Goal: Information Seeking & Learning: Learn about a topic

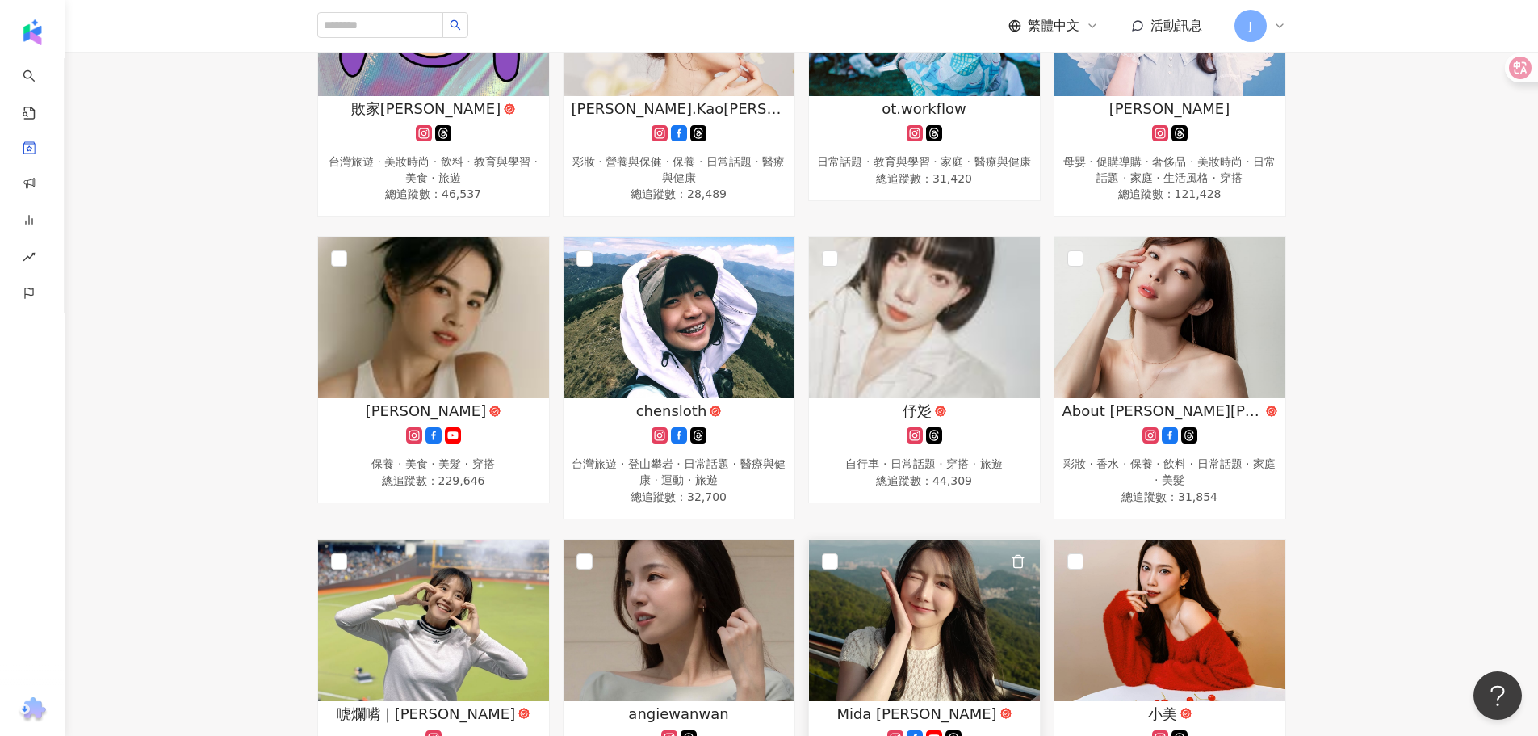
scroll to position [323, 0]
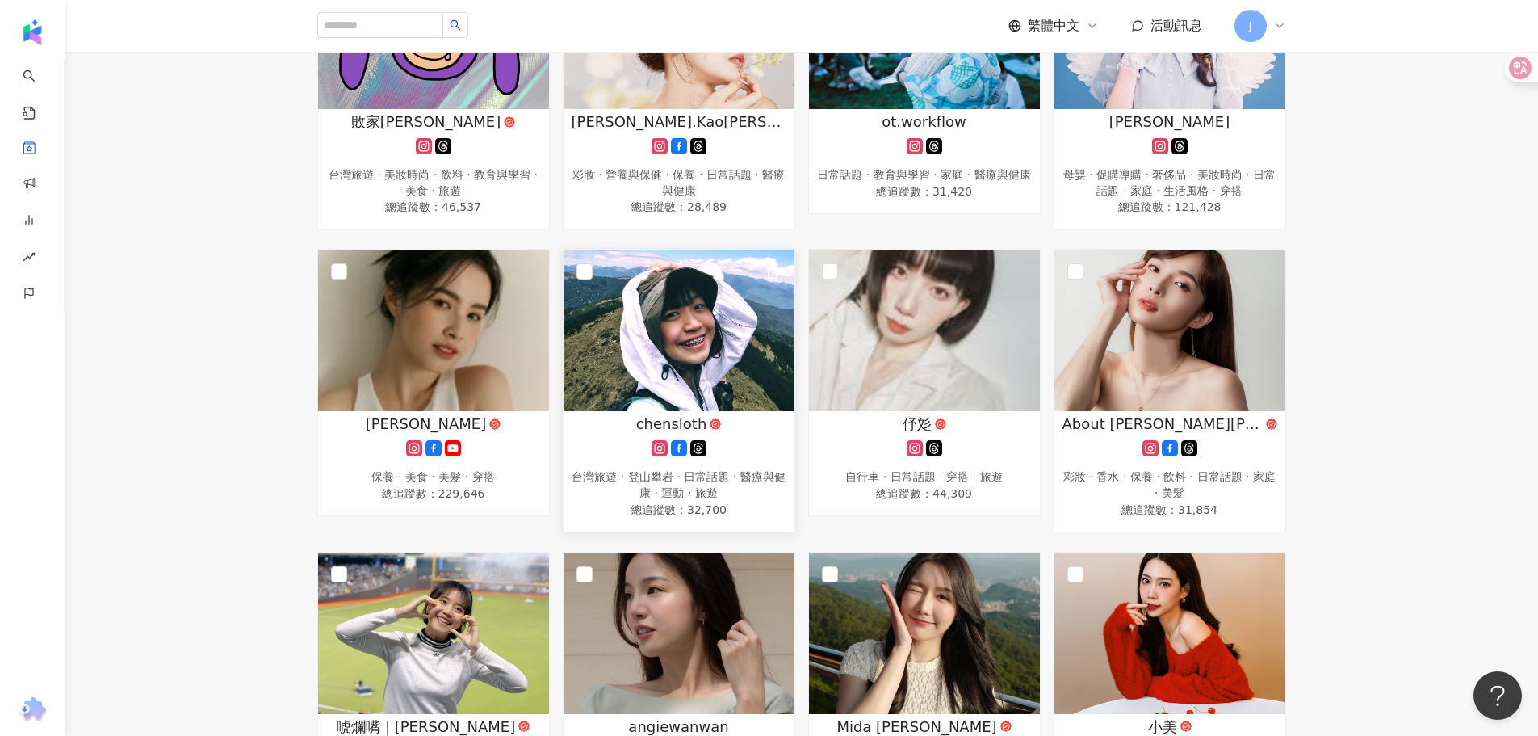
click at [653, 307] on img at bounding box center [679, 331] width 231 height 162
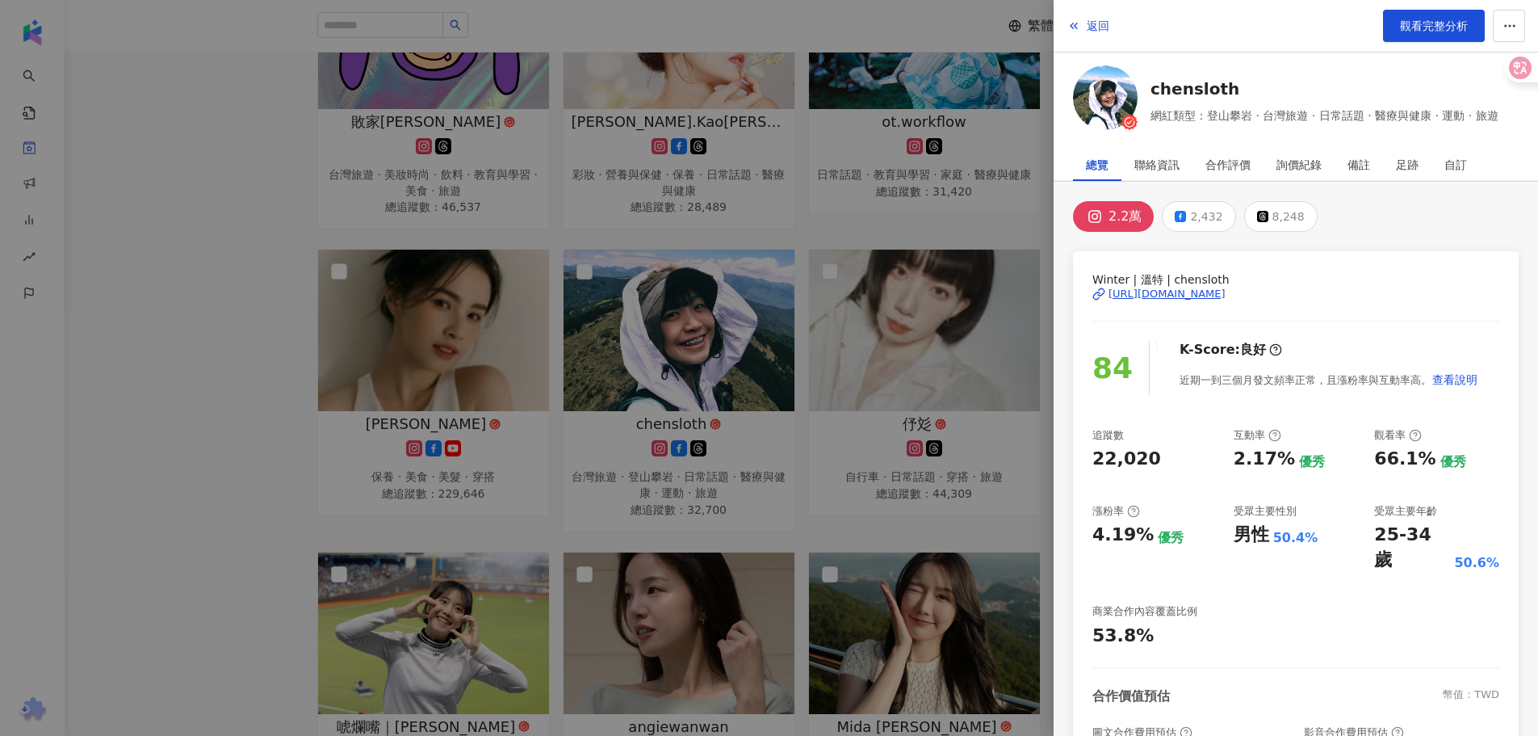
drag, startPoint x: 811, startPoint y: 198, endPoint x: 467, endPoint y: 138, distance: 349.1
click at [809, 198] on div at bounding box center [769, 368] width 1538 height 736
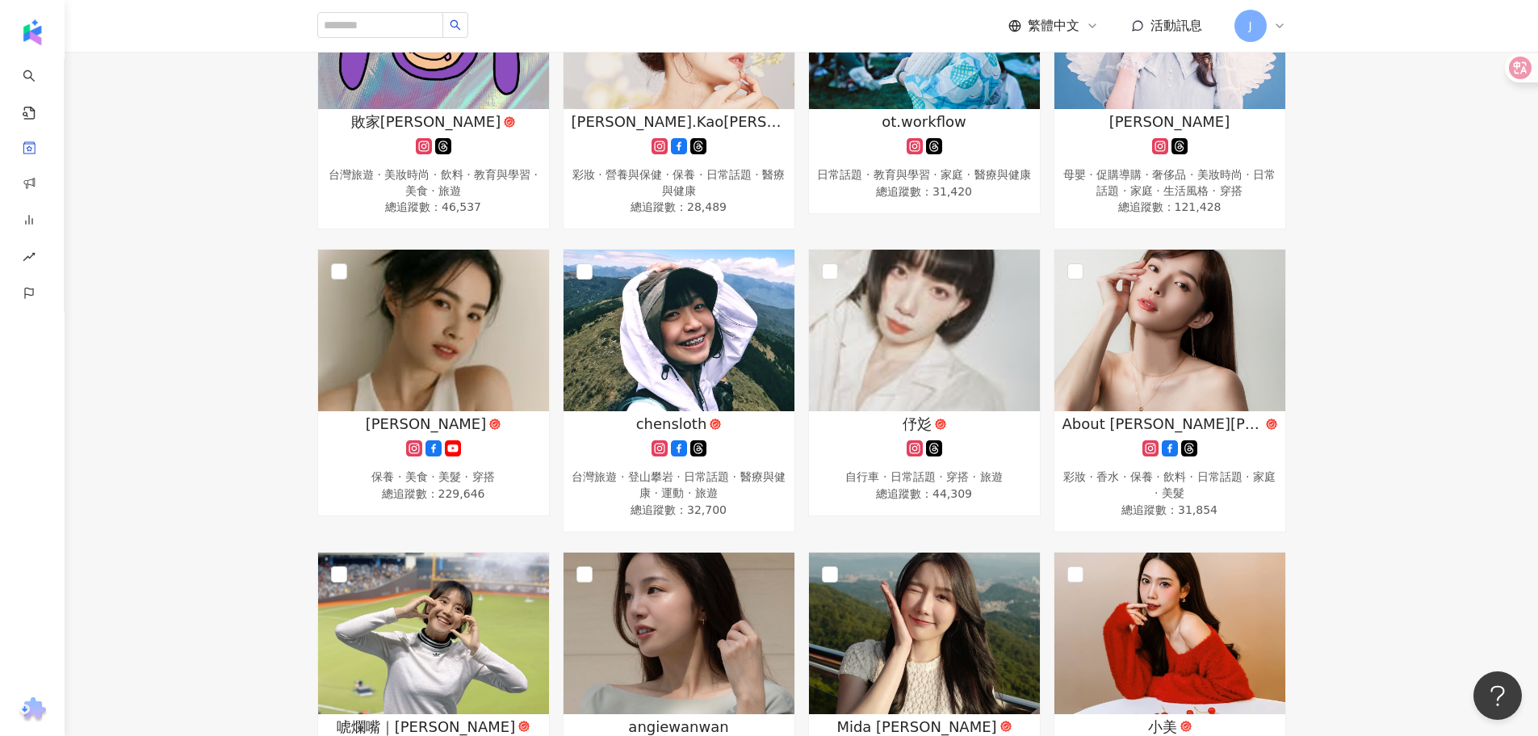
click at [439, 78] on img at bounding box center [433, 29] width 231 height 162
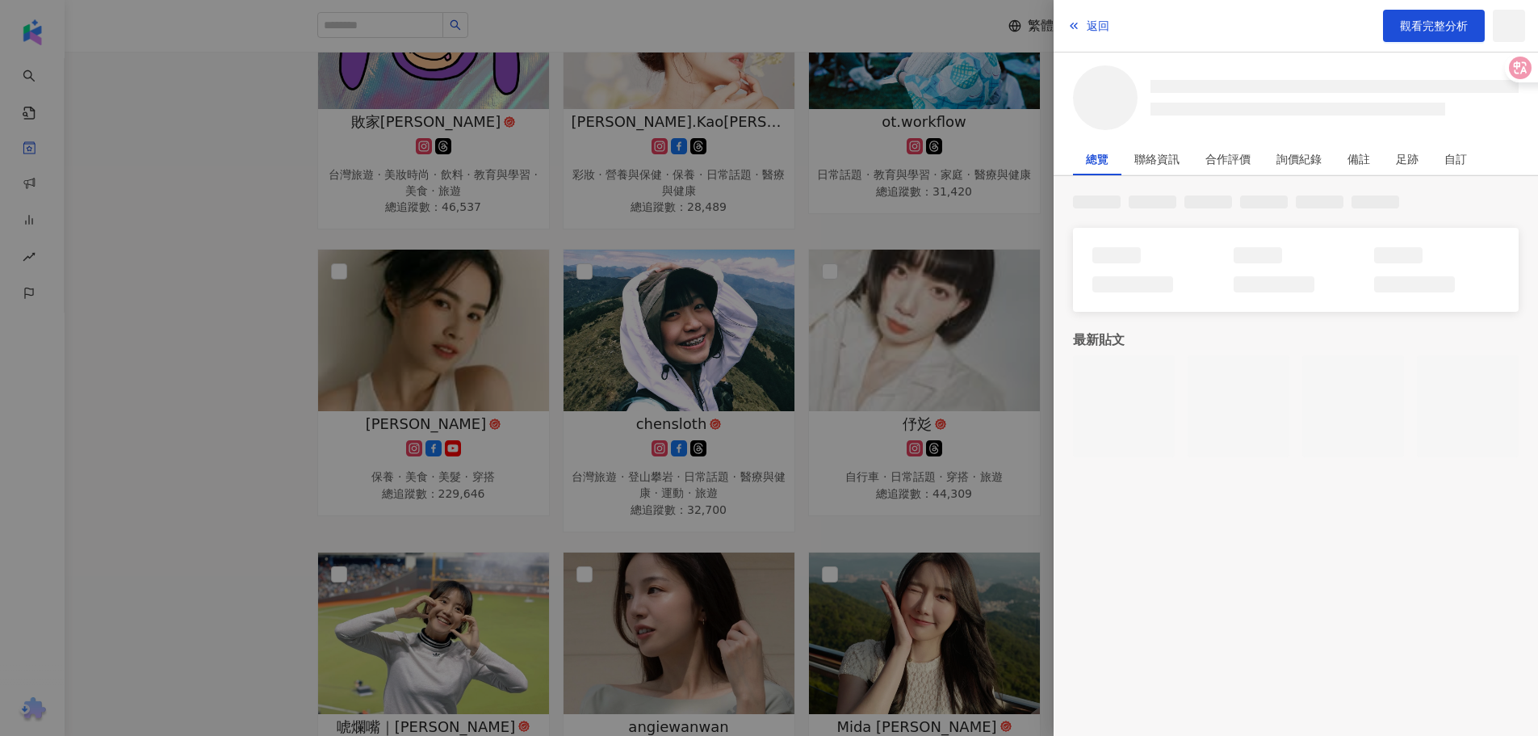
drag, startPoint x: 1112, startPoint y: 99, endPoint x: 1105, endPoint y: 90, distance: 11.5
click at [1105, 90] on span at bounding box center [1105, 97] width 65 height 65
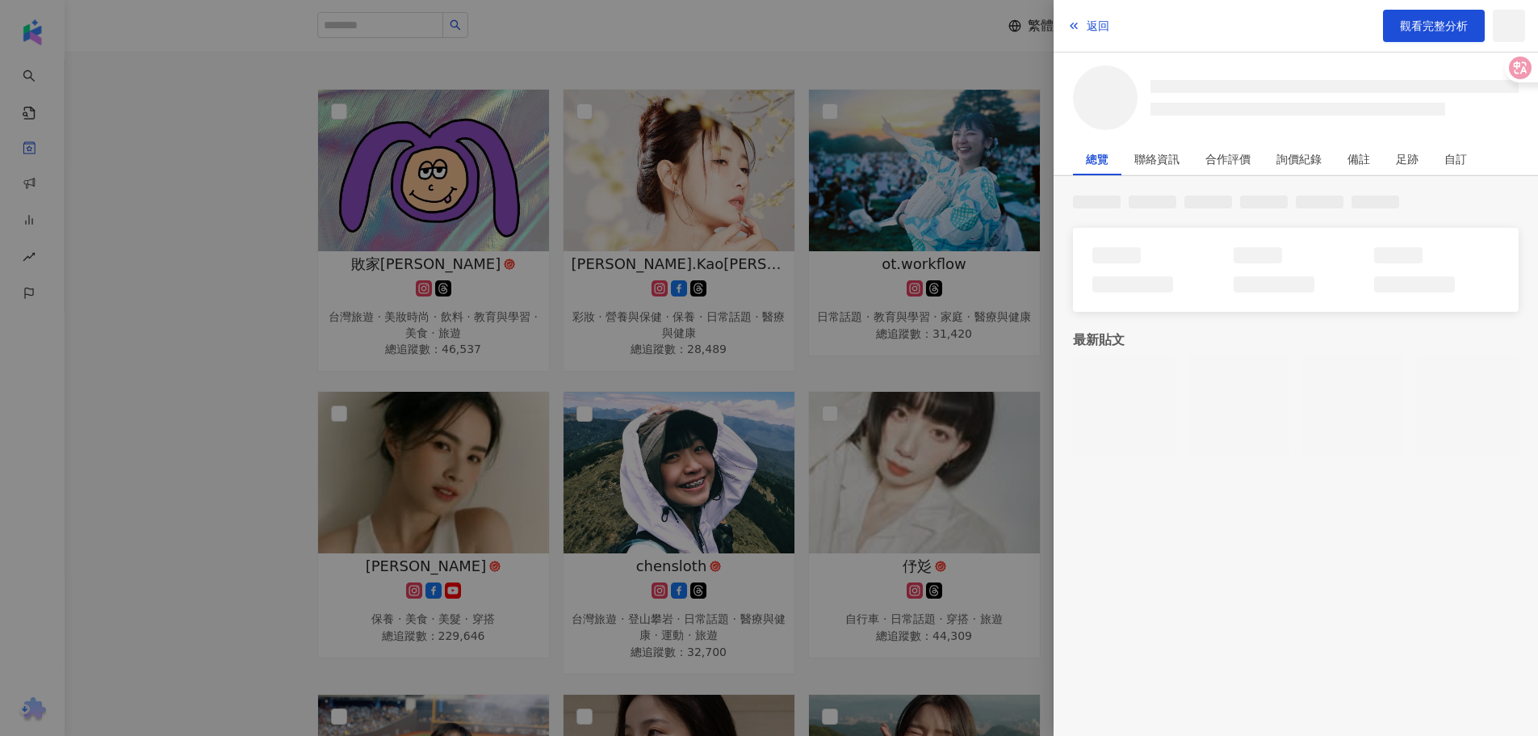
scroll to position [0, 0]
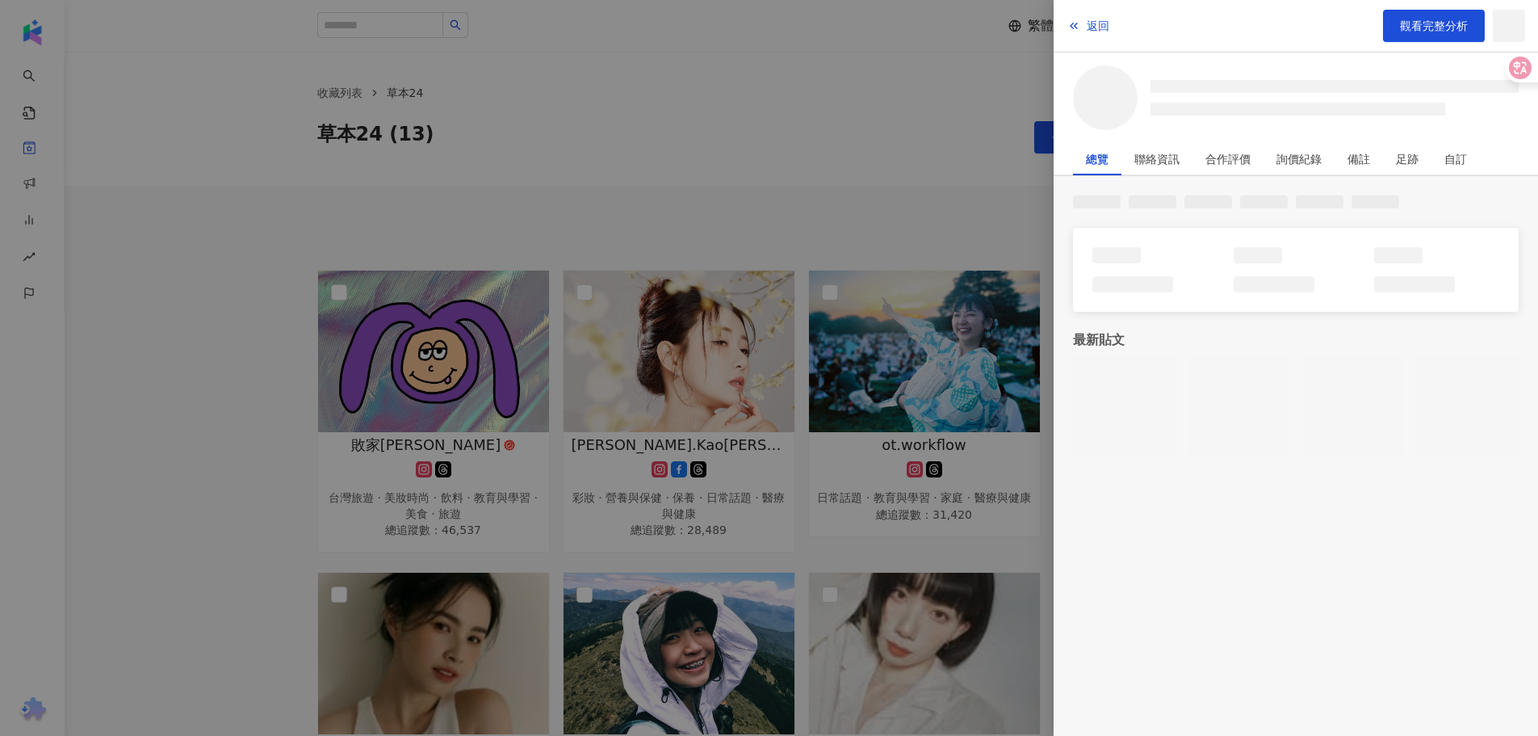
click at [746, 207] on div at bounding box center [769, 368] width 1538 height 736
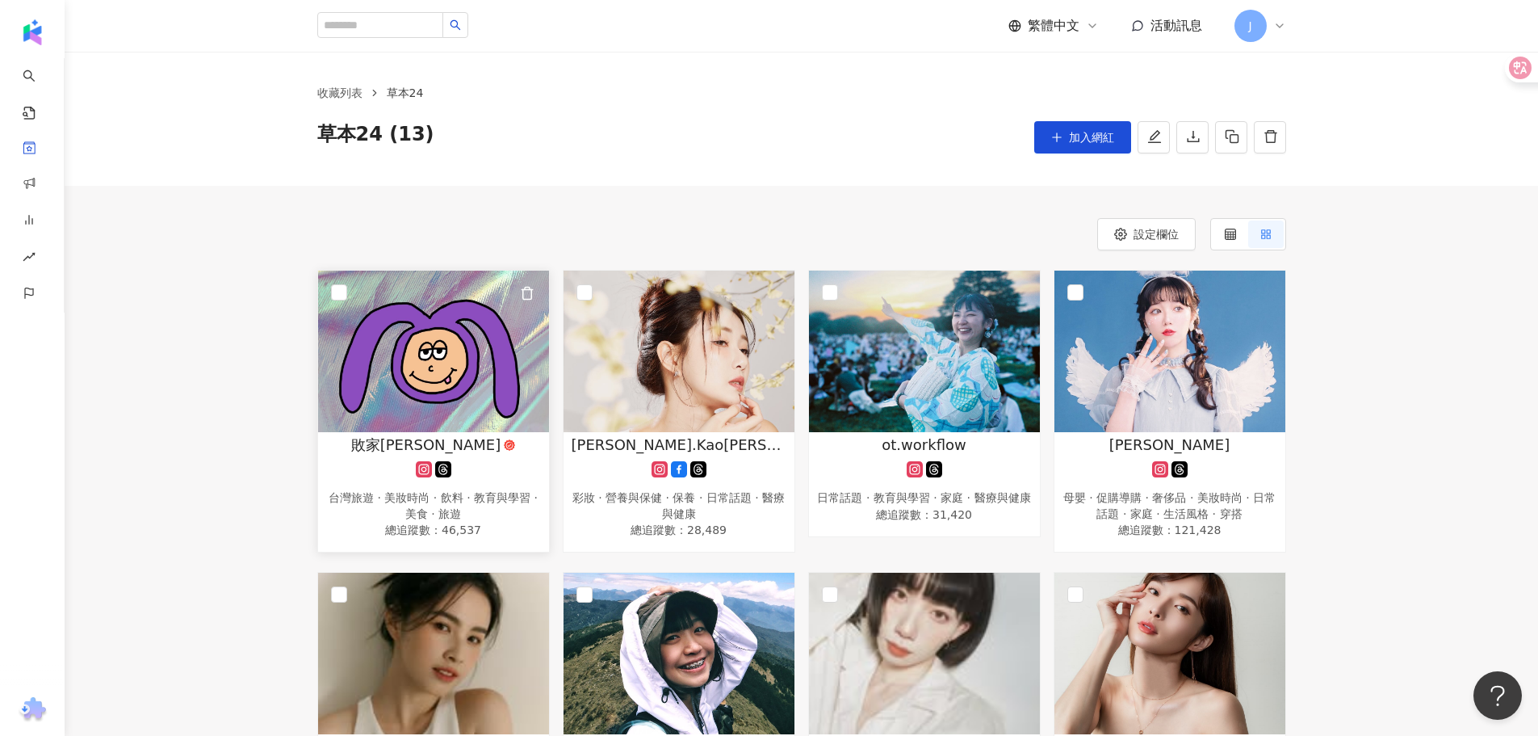
click at [484, 448] on div "敗家紫" at bounding box center [433, 444] width 215 height 20
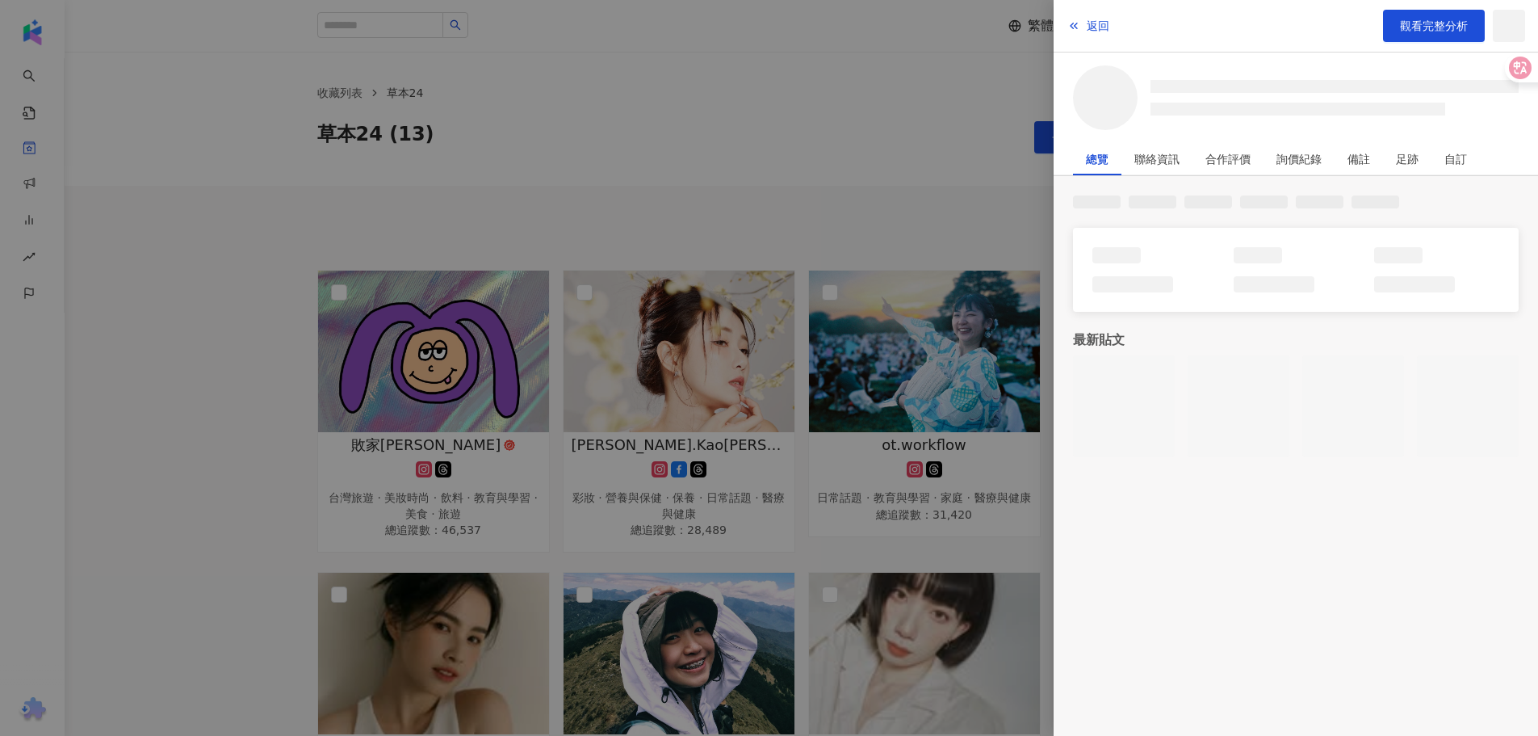
click at [725, 266] on div at bounding box center [769, 368] width 1538 height 736
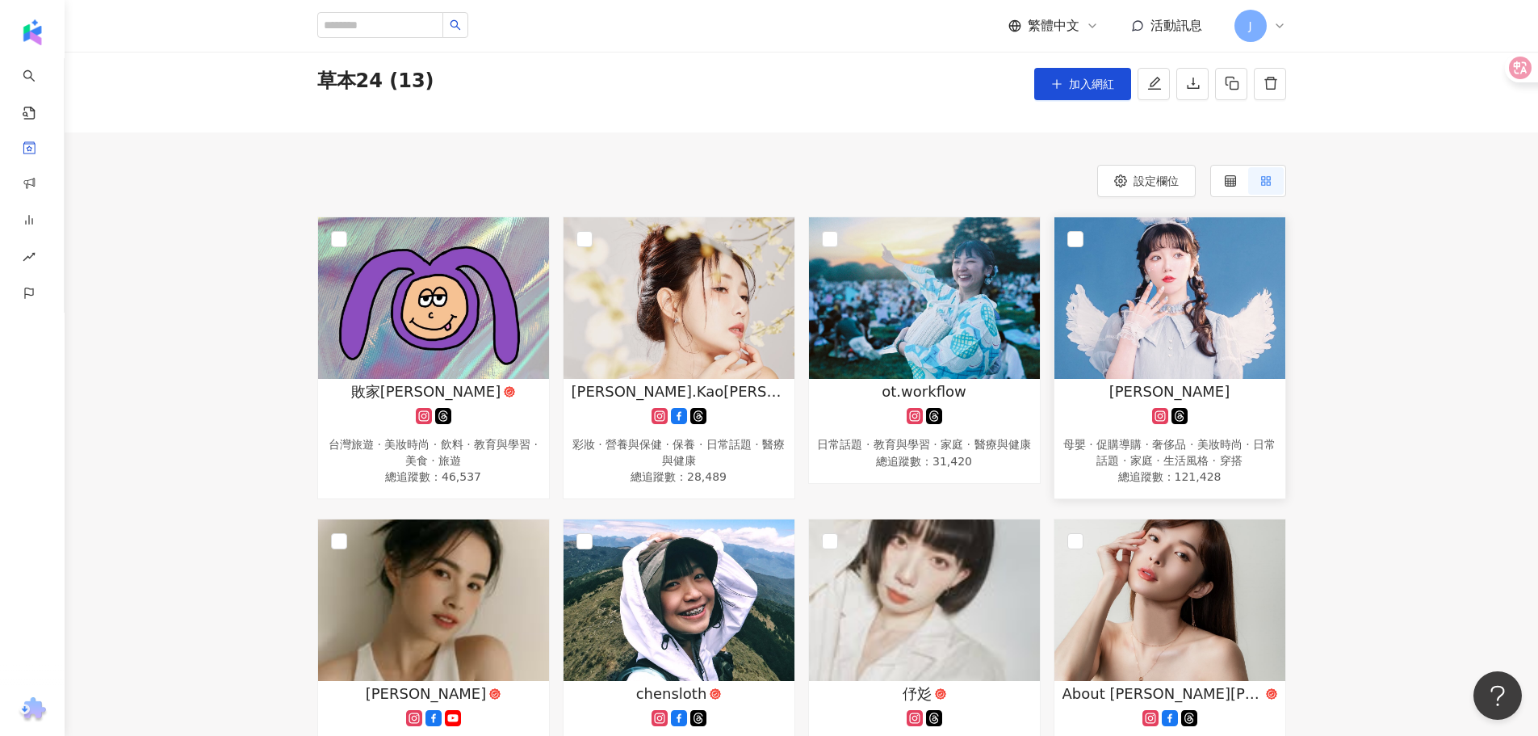
scroll to position [162, 0]
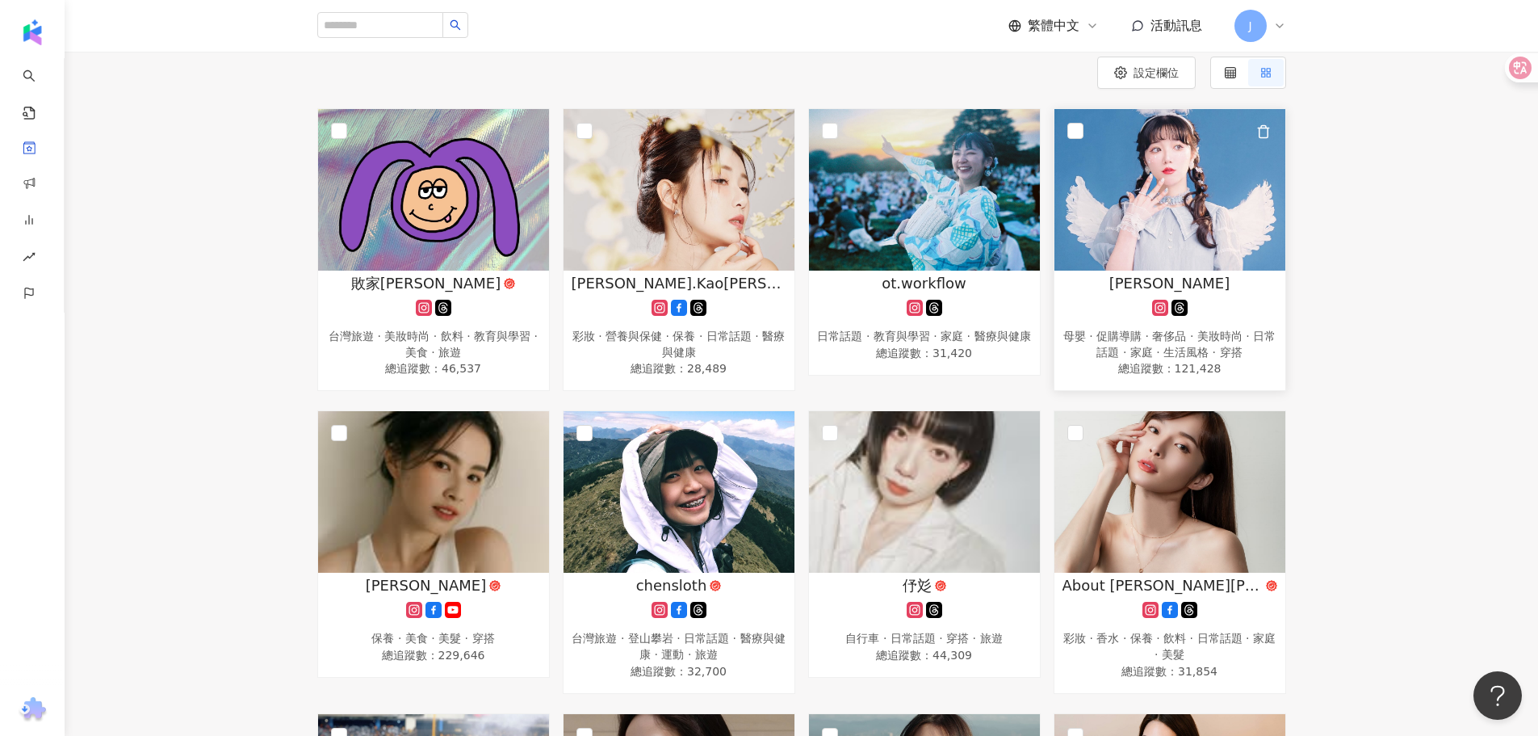
click at [1156, 227] on img at bounding box center [1170, 190] width 231 height 162
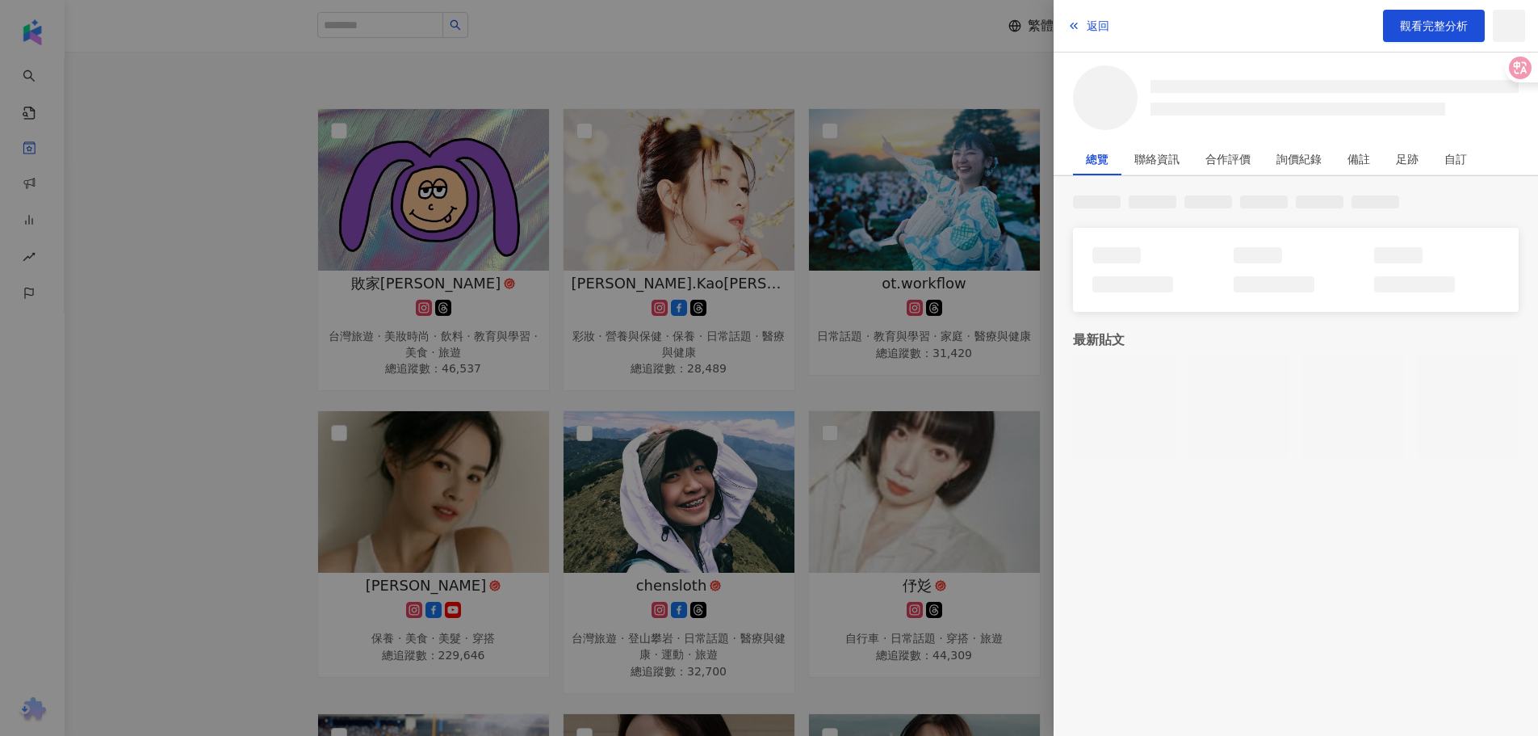
click at [832, 144] on div at bounding box center [769, 368] width 1538 height 736
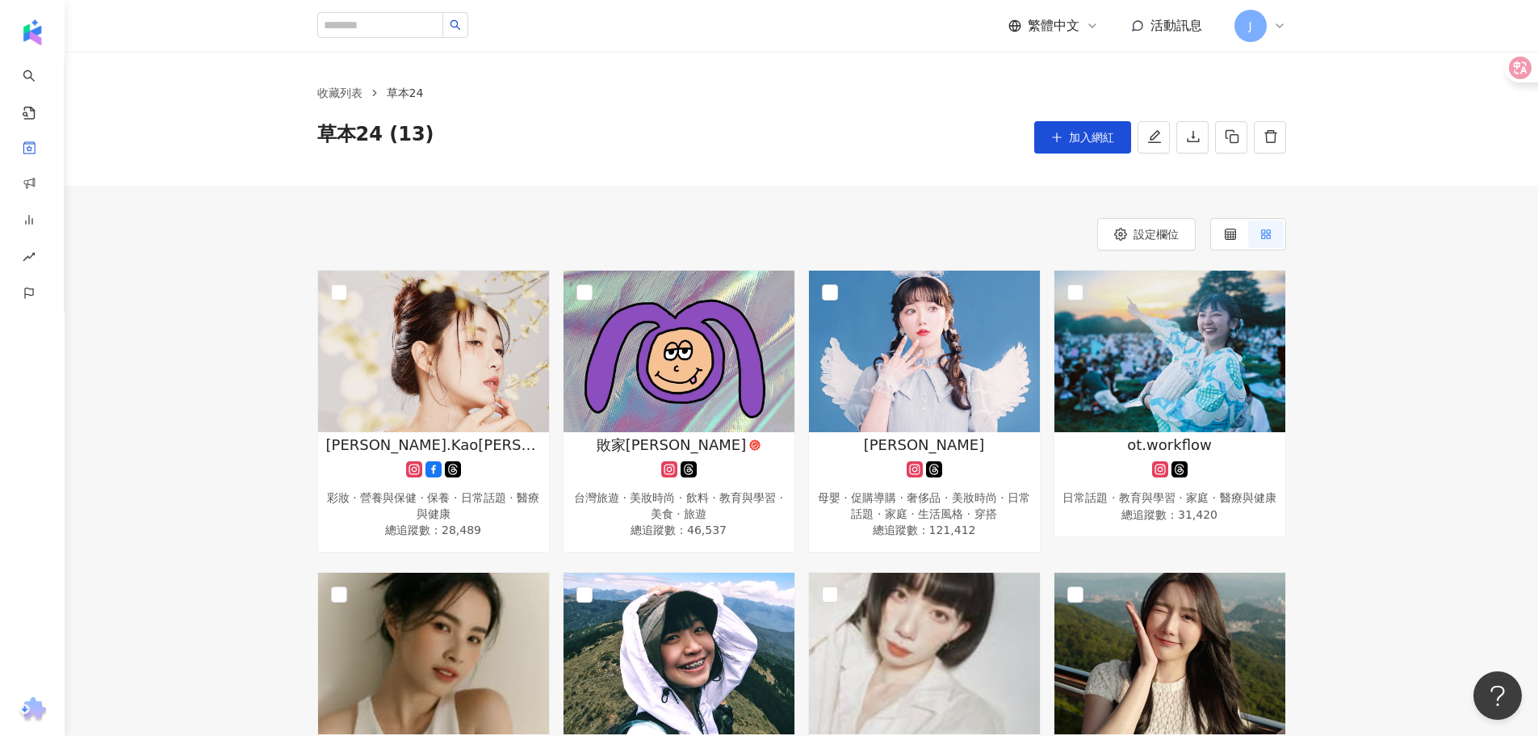
click at [1015, 116] on div "收藏列表 草本24 草本24 (13) 加入網紅" at bounding box center [802, 118] width 1034 height 69
click at [698, 330] on img at bounding box center [679, 352] width 231 height 162
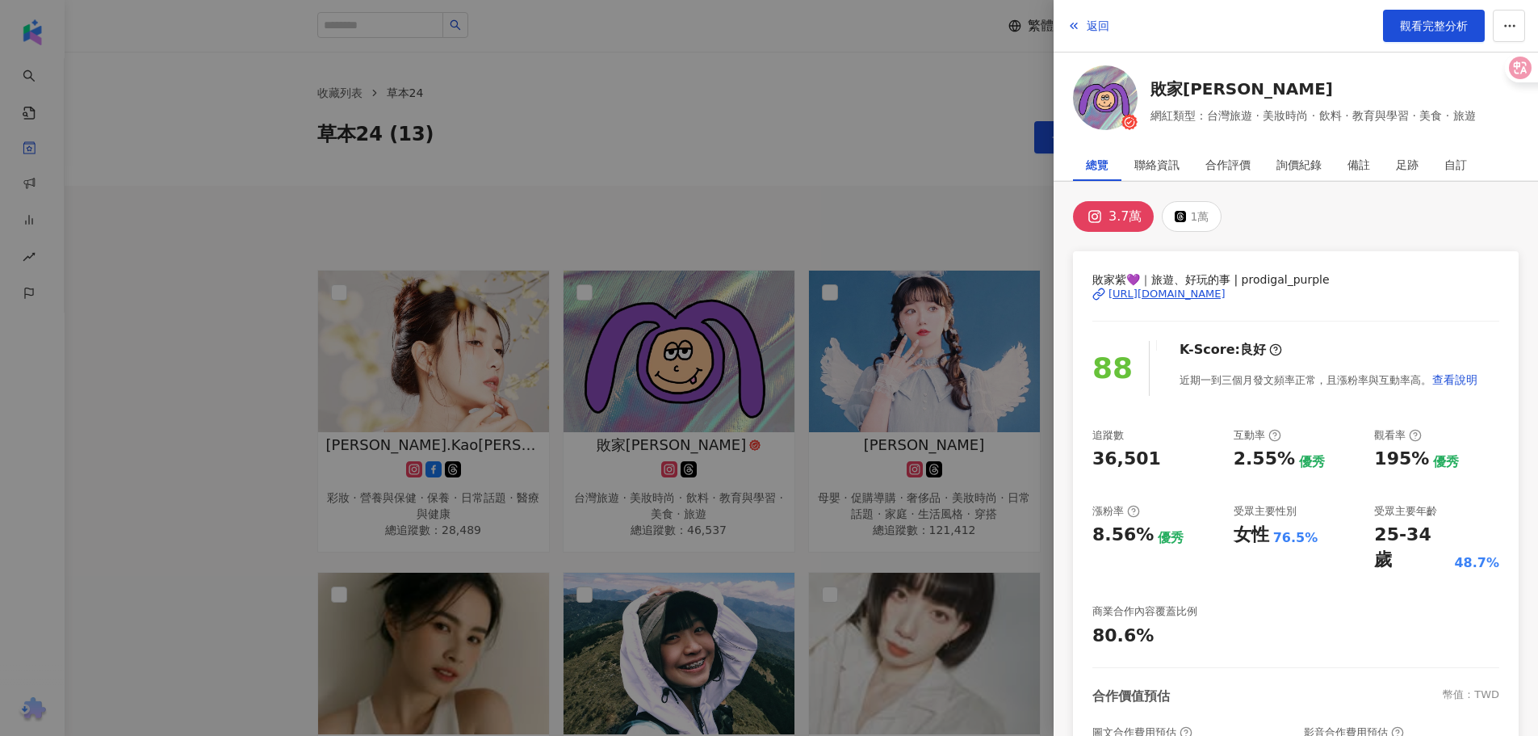
drag, startPoint x: 1136, startPoint y: 103, endPoint x: 1105, endPoint y: 107, distance: 31.1
click at [766, 224] on div at bounding box center [769, 368] width 1538 height 736
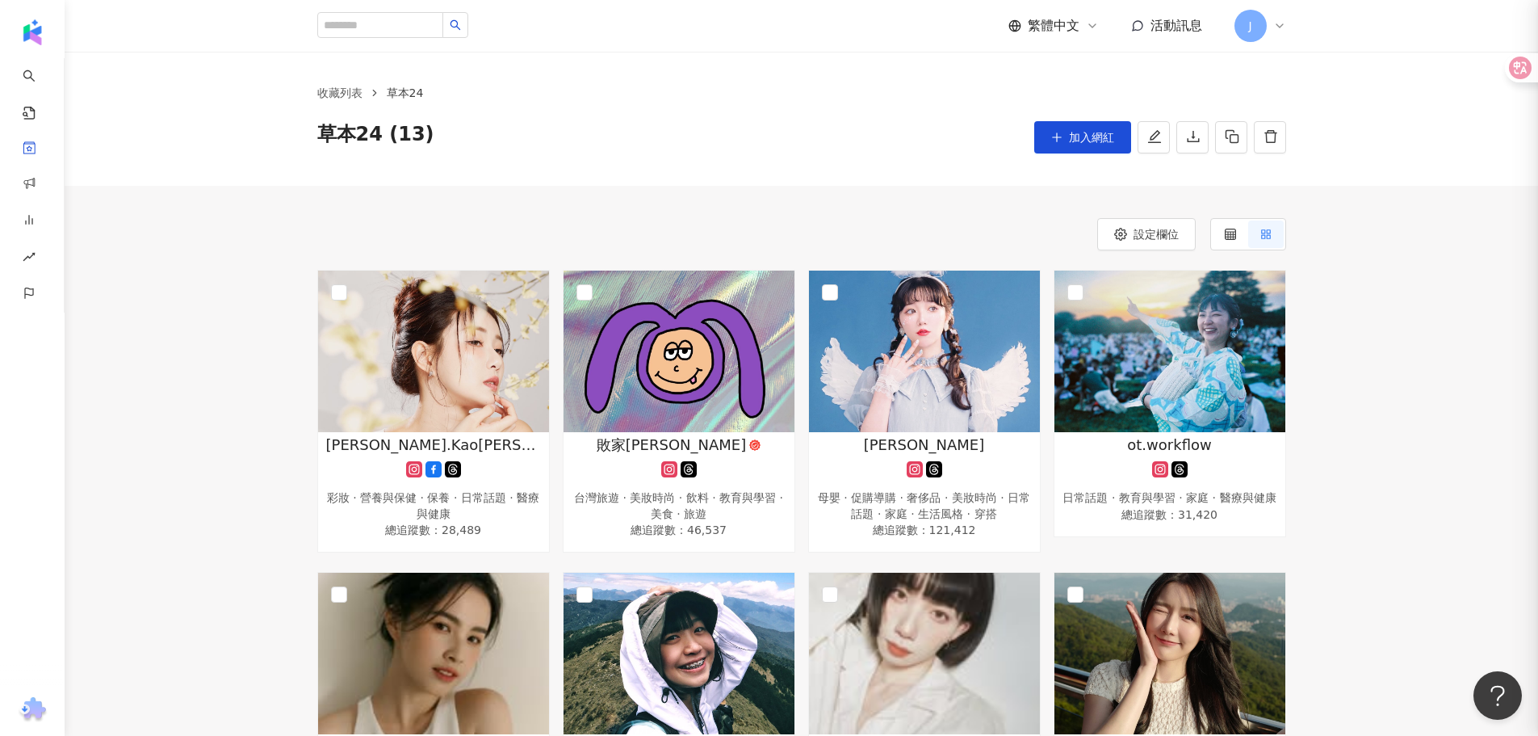
click at [763, 190] on div at bounding box center [769, 368] width 1538 height 736
click at [936, 412] on img at bounding box center [924, 352] width 231 height 162
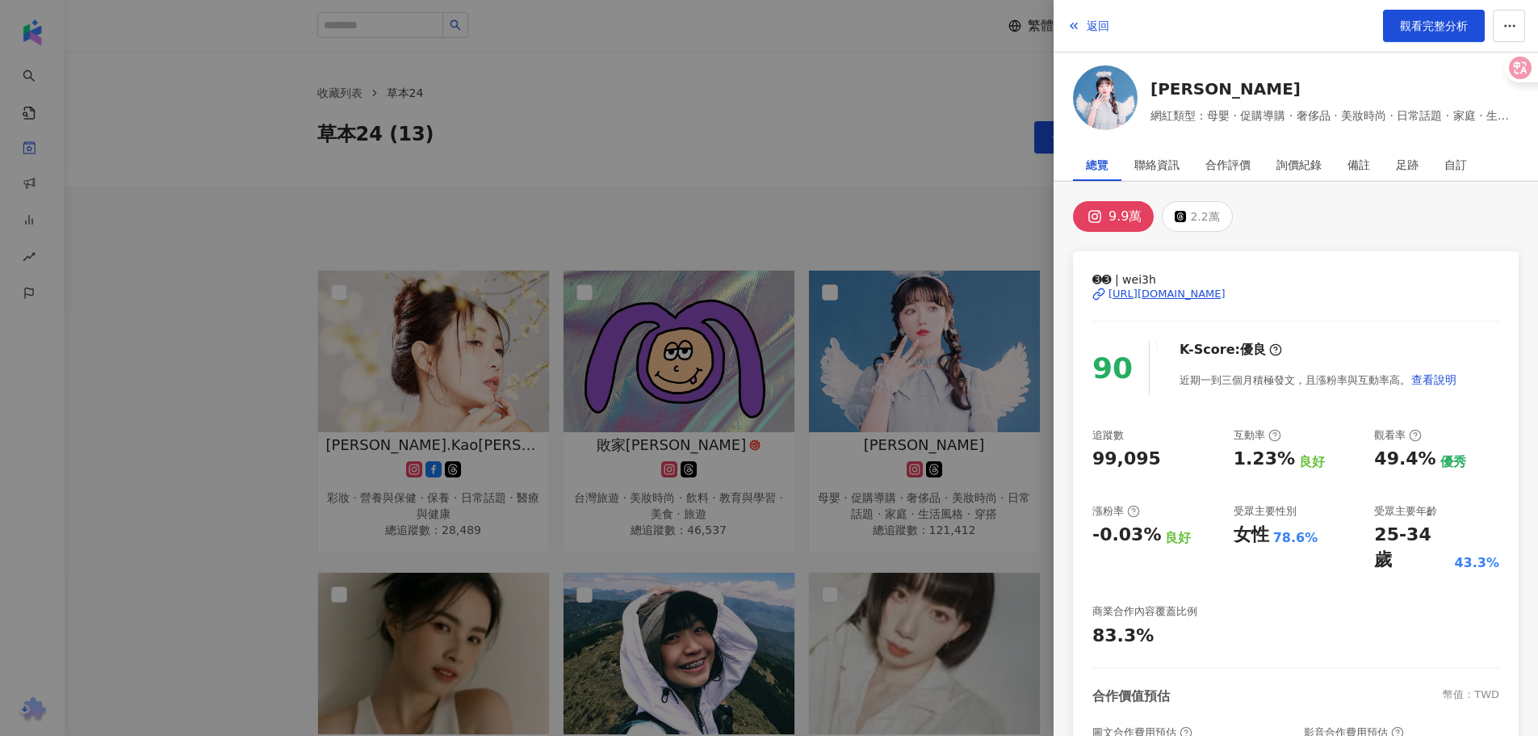
click at [1108, 101] on img at bounding box center [1105, 97] width 65 height 65
click at [959, 190] on div at bounding box center [769, 368] width 1538 height 736
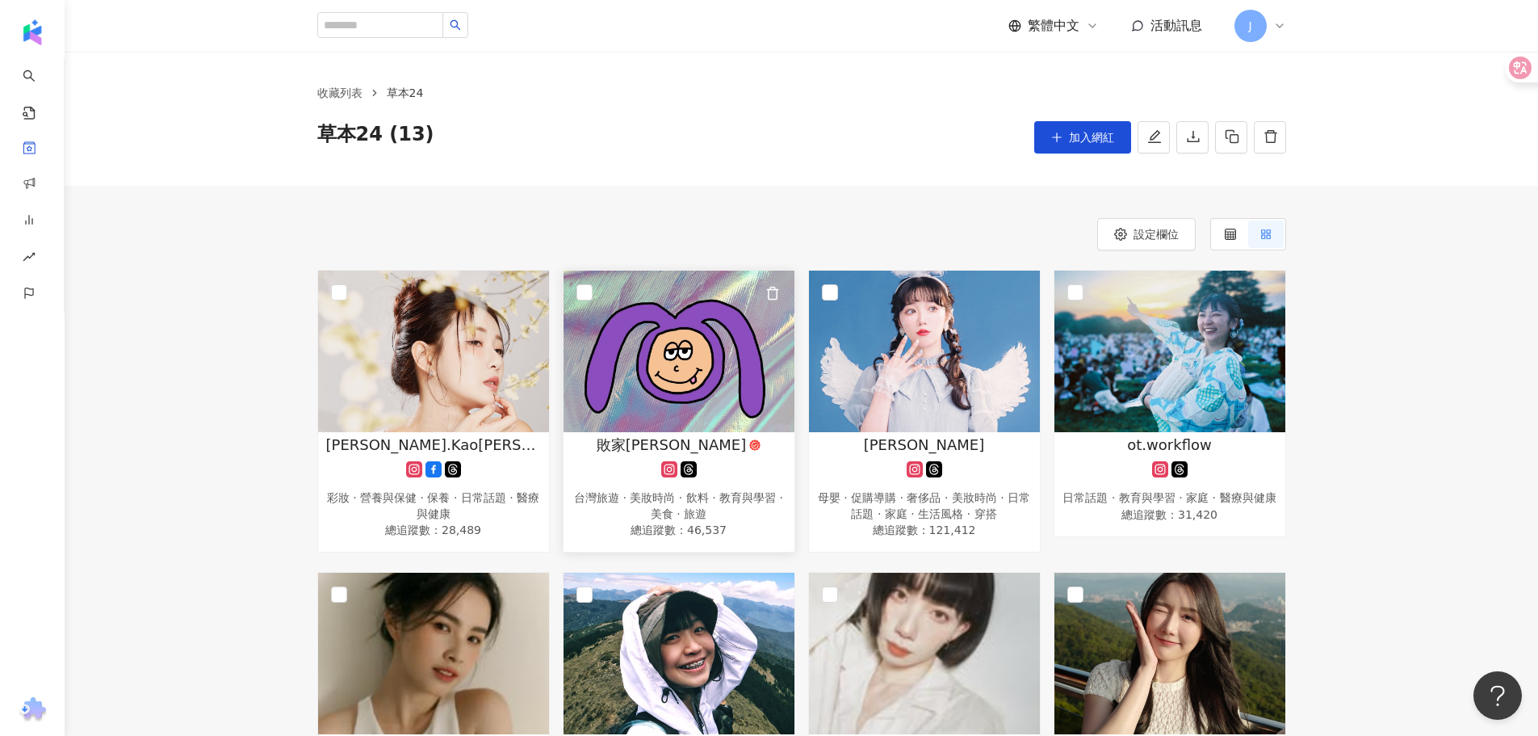
click at [715, 355] on img at bounding box center [679, 352] width 231 height 162
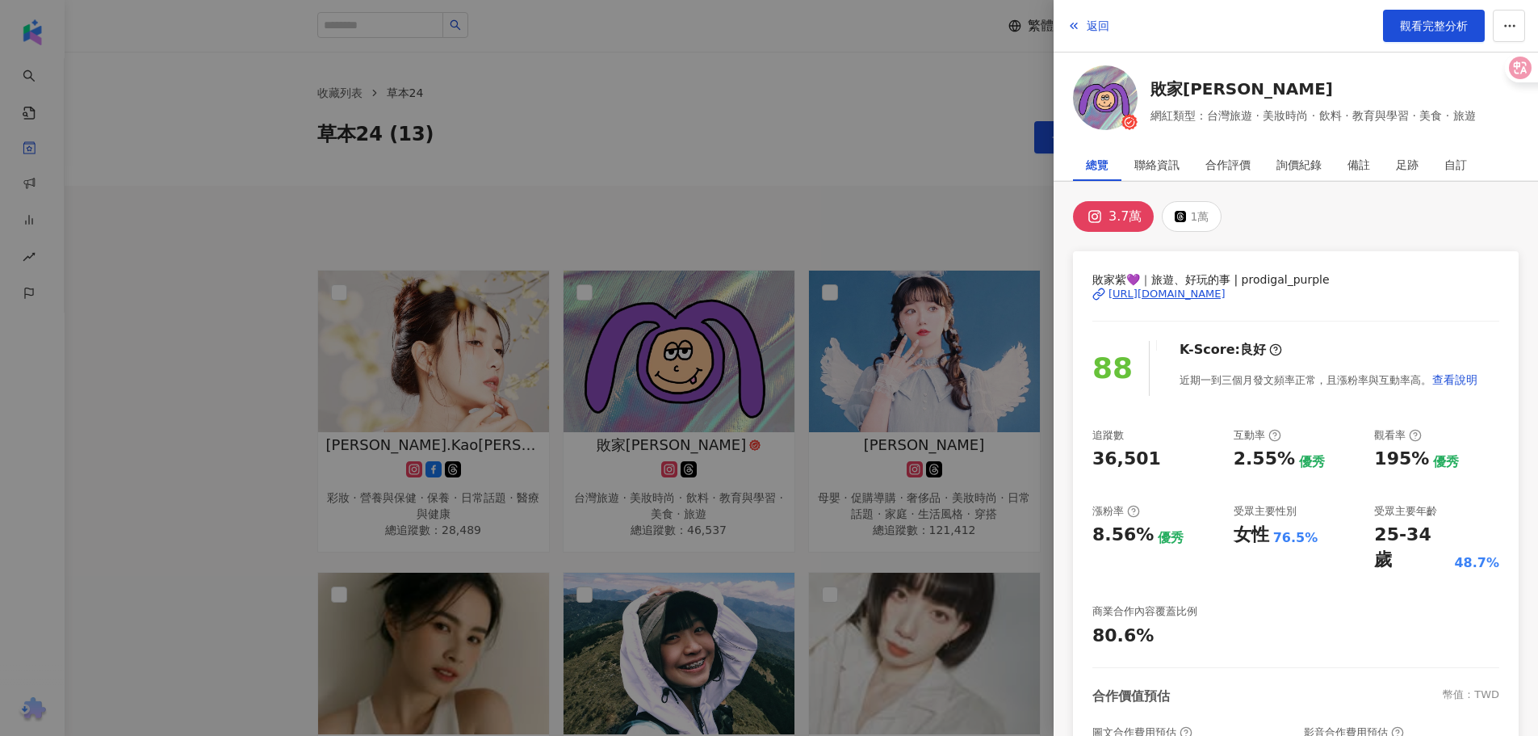
click at [979, 156] on div at bounding box center [769, 368] width 1538 height 736
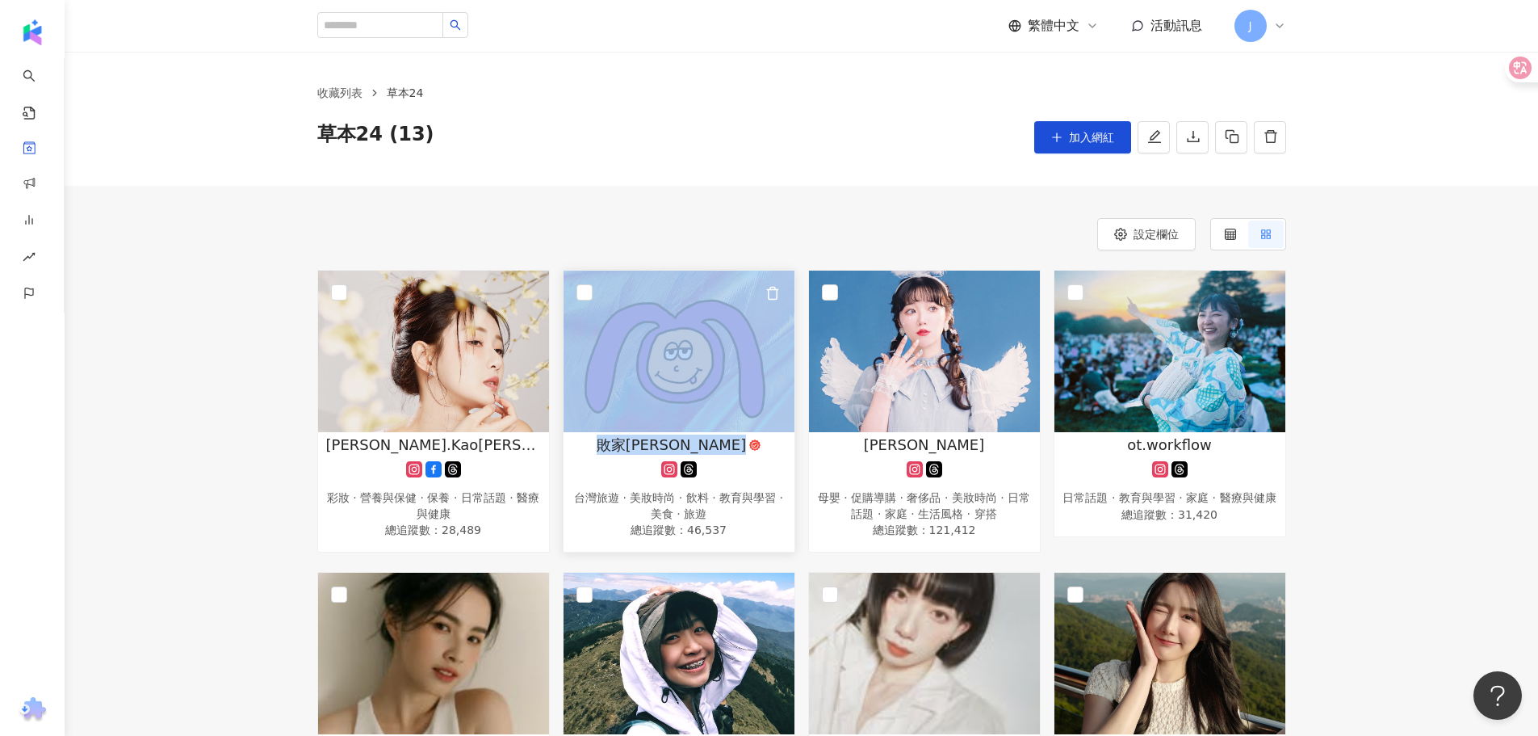
drag, startPoint x: 707, startPoint y: 442, endPoint x: 736, endPoint y: 429, distance: 31.8
click at [736, 429] on link "敗家紫 台灣旅遊 · 美妝時尚 · 飲料 · 教育與學習 · 美食 · 旅遊 總追蹤數 ： 46,537" at bounding box center [679, 411] width 233 height 283
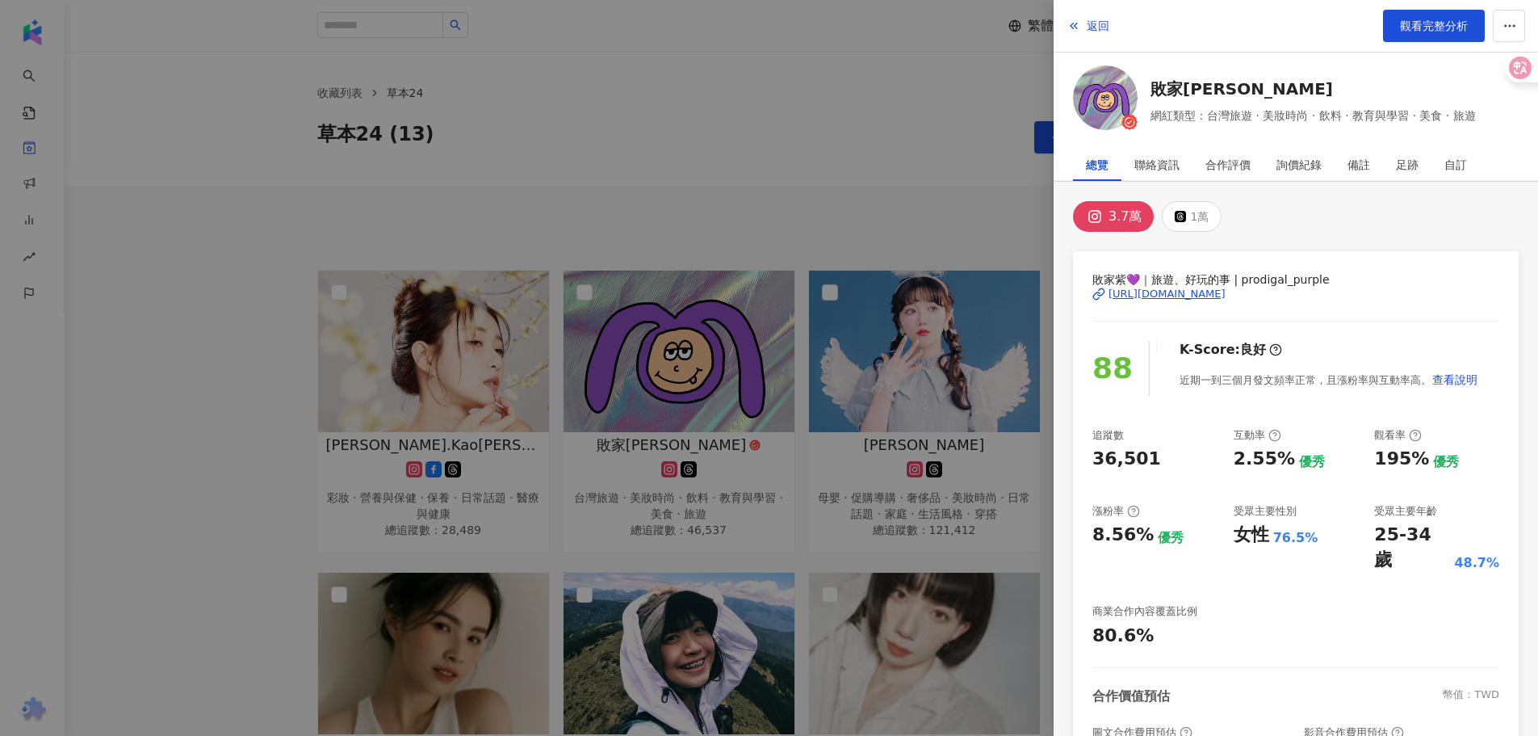
drag, startPoint x: 736, startPoint y: 429, endPoint x: 623, endPoint y: 114, distance: 334.9
click at [616, 107] on div at bounding box center [769, 368] width 1538 height 736
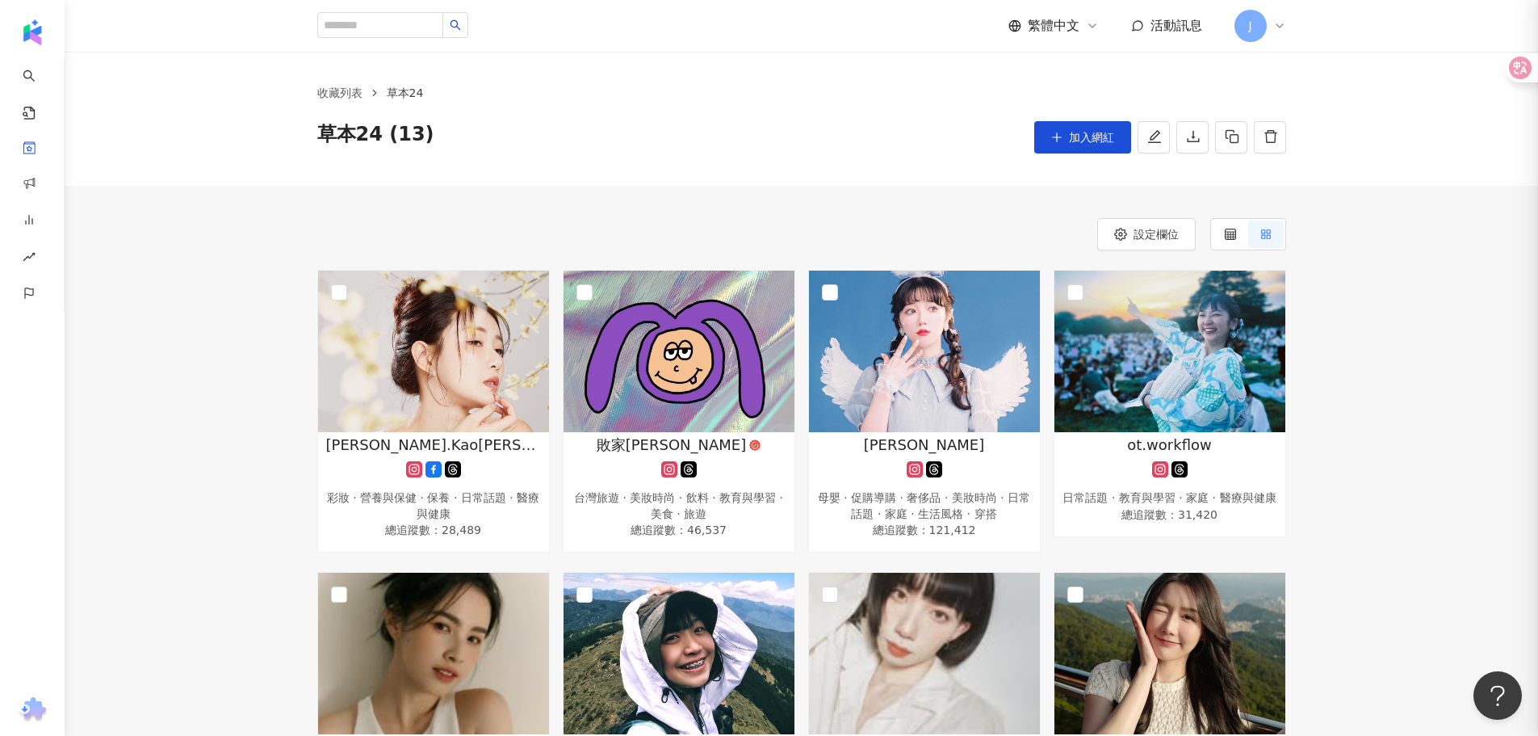
click at [641, 147] on div at bounding box center [769, 368] width 1538 height 736
drag, startPoint x: 1160, startPoint y: 337, endPoint x: 1326, endPoint y: 44, distance: 335.9
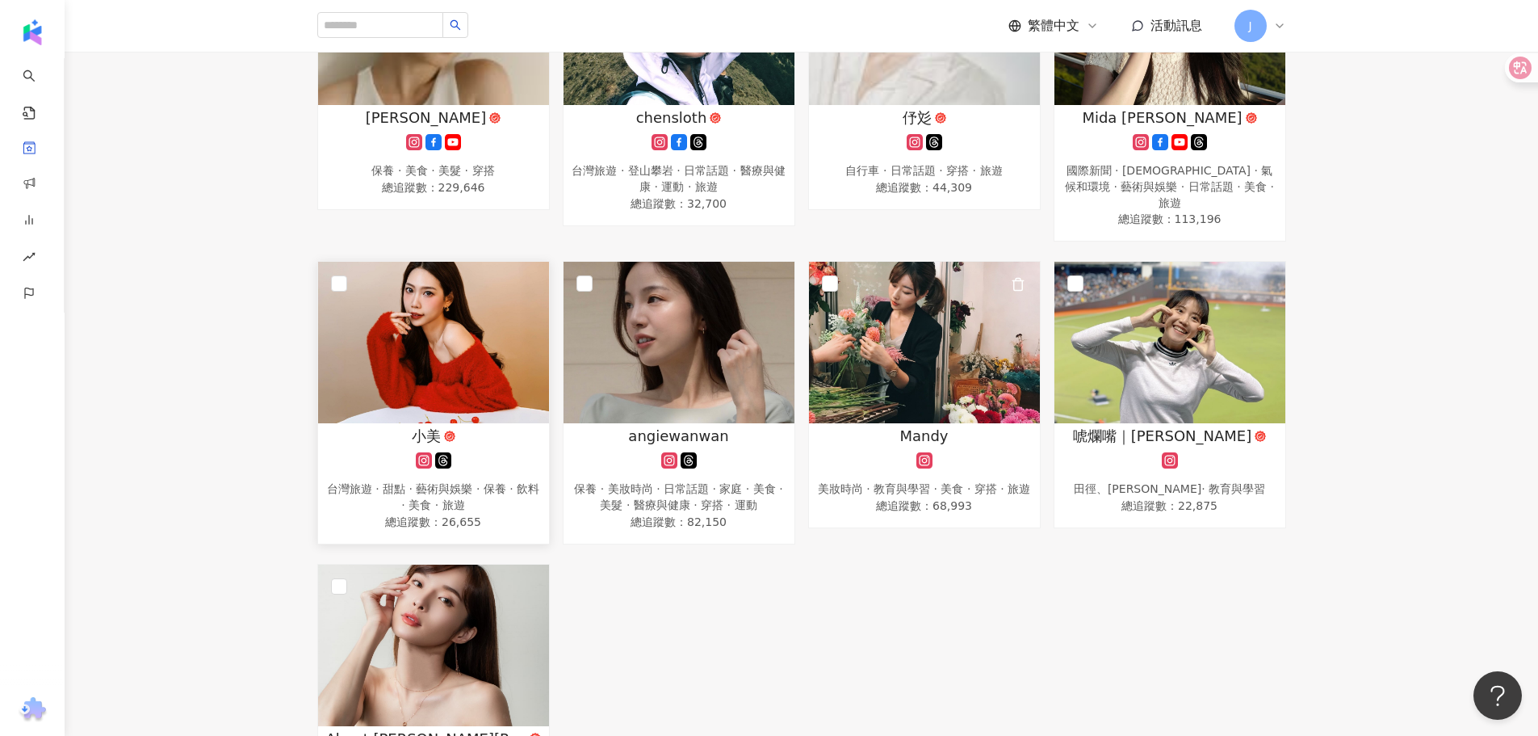
scroll to position [646, 0]
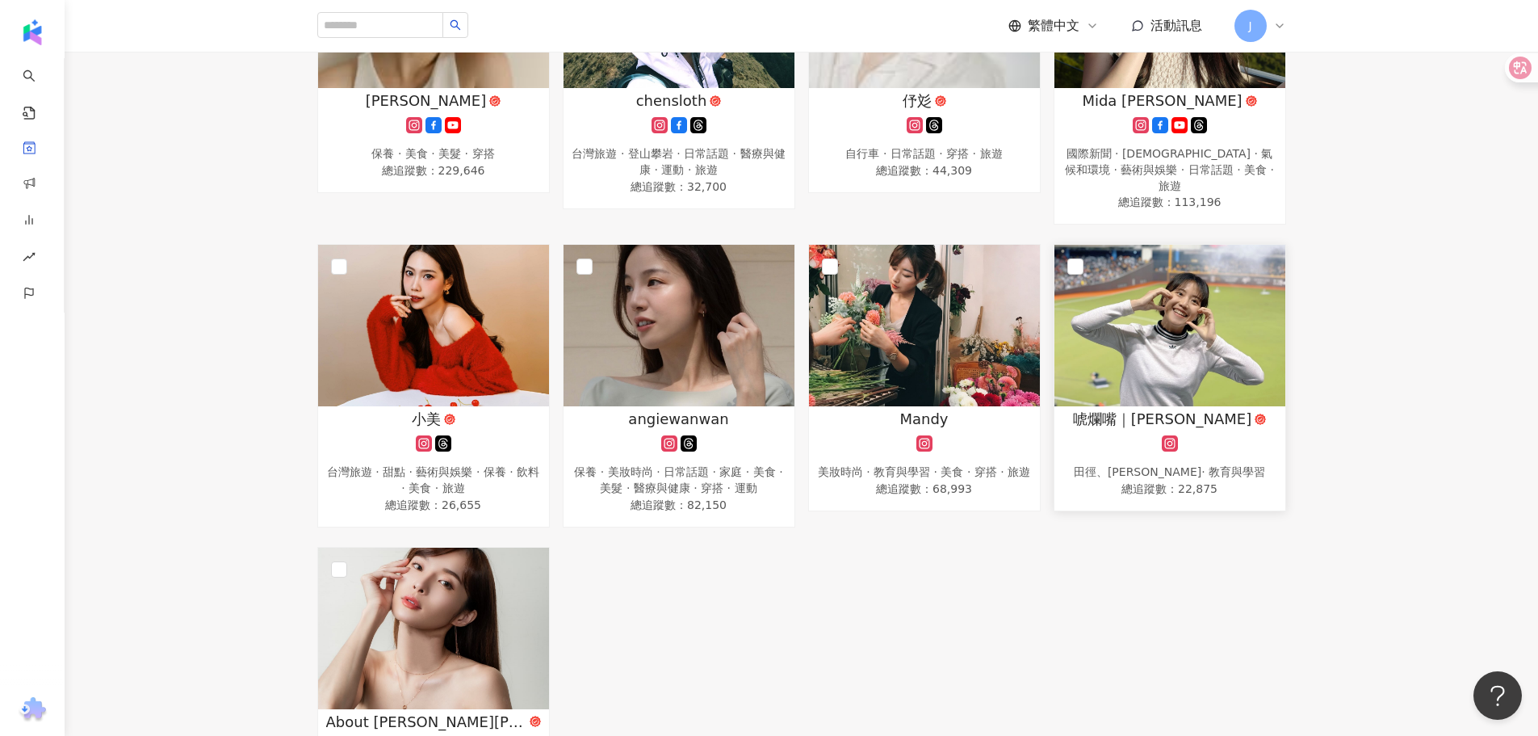
drag, startPoint x: 377, startPoint y: 315, endPoint x: 1126, endPoint y: 267, distance: 750.9
click at [1026, 656] on div "Amy.Kao愛咪 彩妝 · 營養與保健 · 保養 · 日常話題 · 醫療與健康 總追蹤數 ： 28,489 敗家紫 台灣旅遊 · 美妝時尚 · 飲料 · 教…" at bounding box center [802, 227] width 982 height 1206
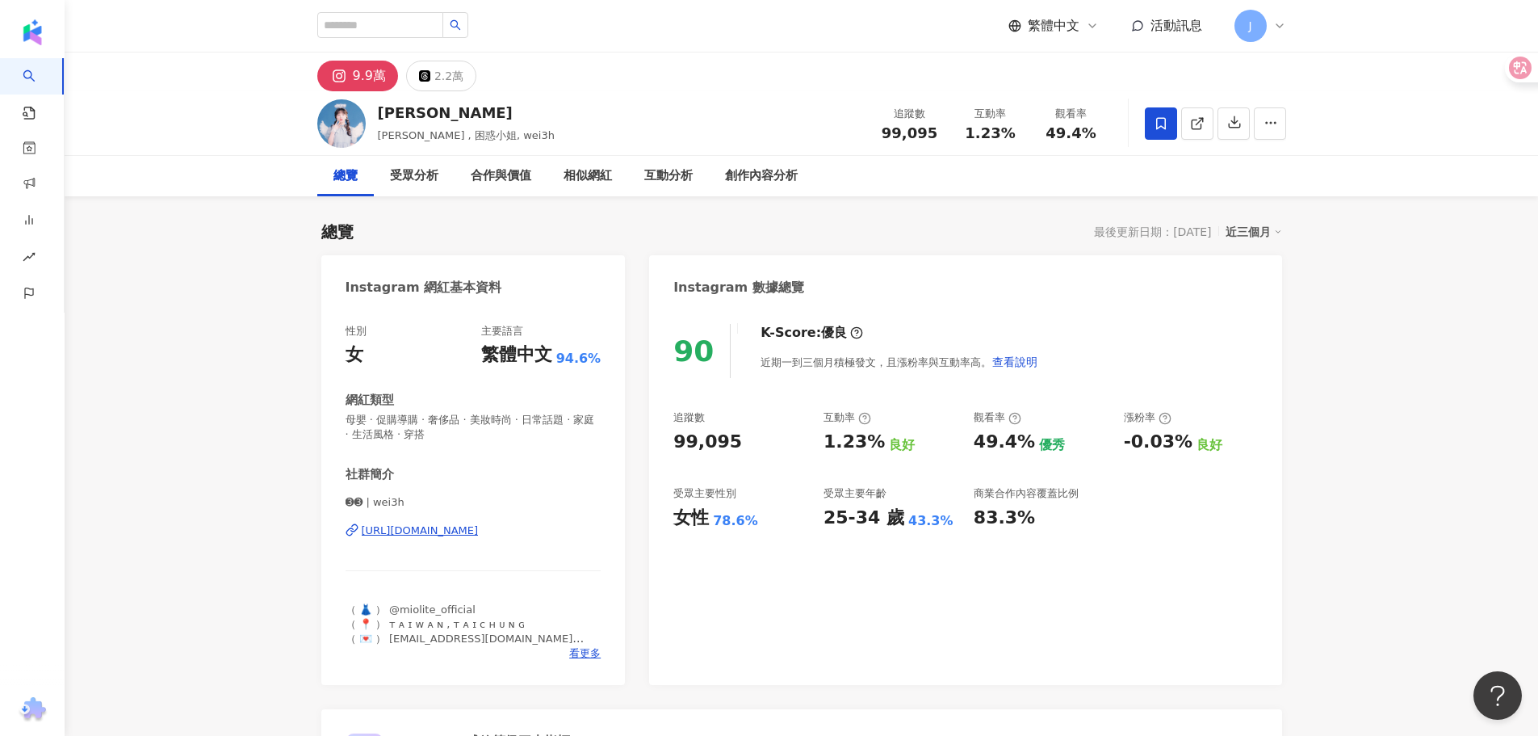
click at [1177, 363] on div "90 K-Score : 優良 近期一到三個月積極發文，且漲粉率與互動率高。 查看說明" at bounding box center [965, 351] width 584 height 54
